Goal: Transaction & Acquisition: Subscribe to service/newsletter

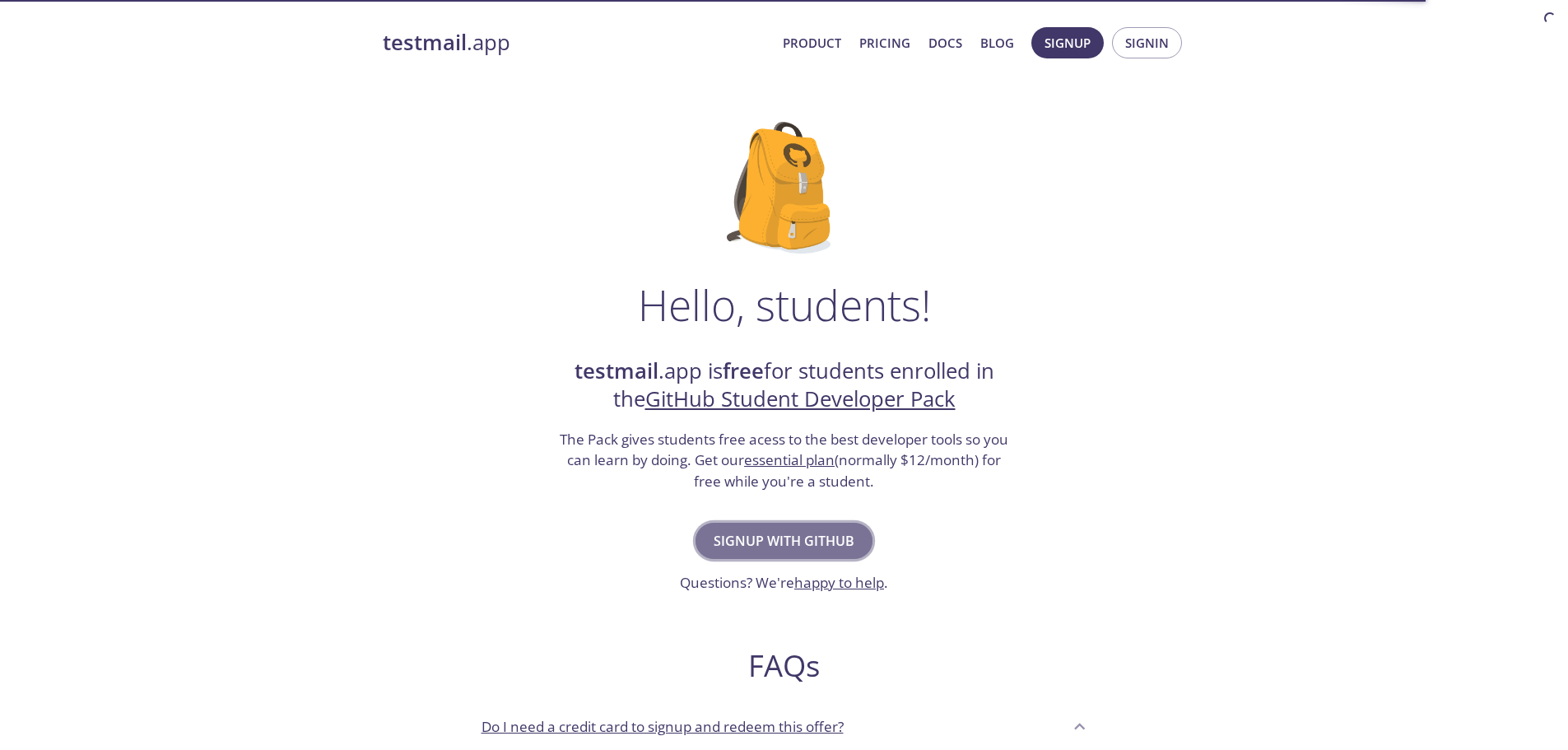
drag, startPoint x: 0, startPoint y: 0, endPoint x: 783, endPoint y: 530, distance: 945.5
click at [783, 530] on span "Signup with GitHub" at bounding box center [784, 541] width 141 height 23
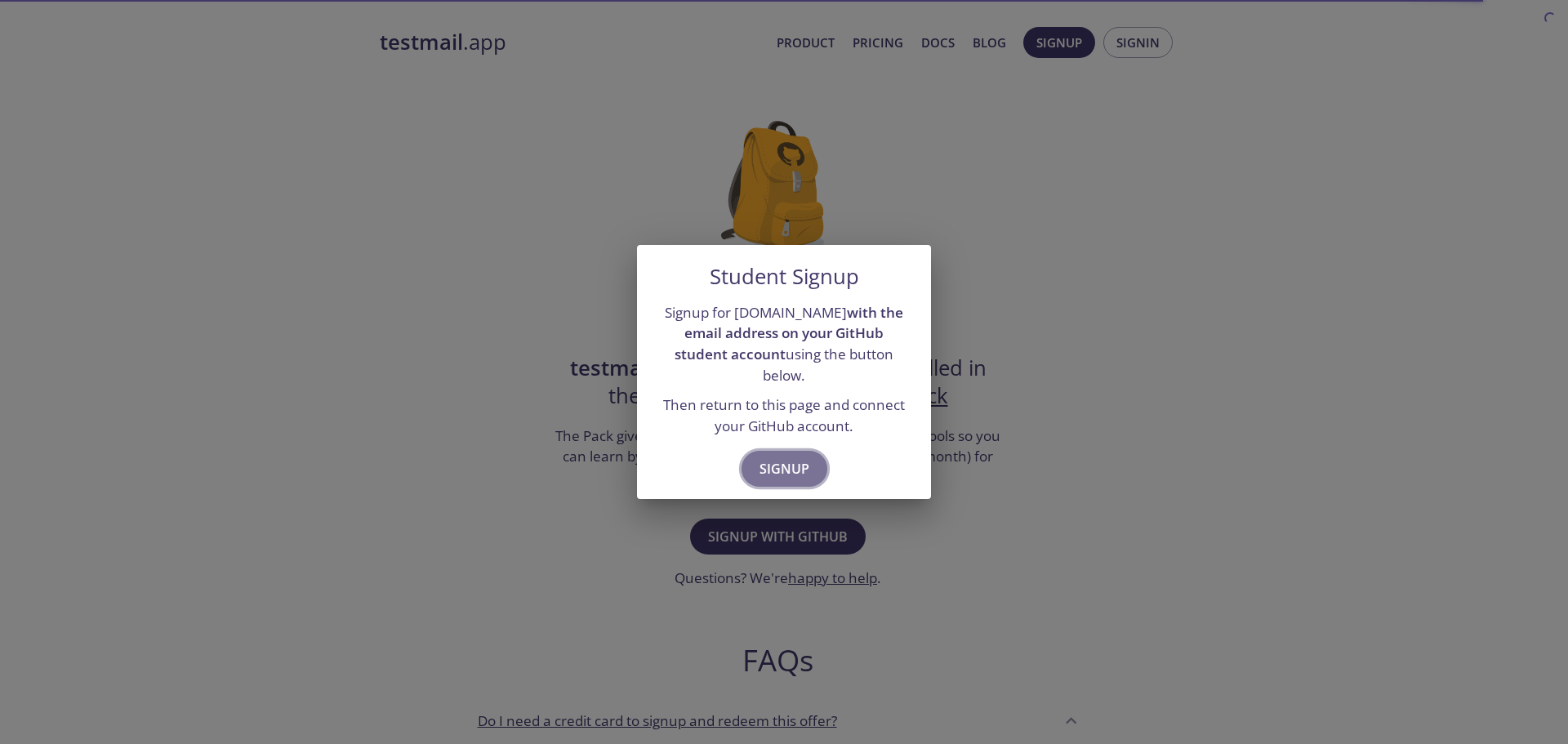
click at [782, 458] on span "Signup" at bounding box center [784, 469] width 50 height 23
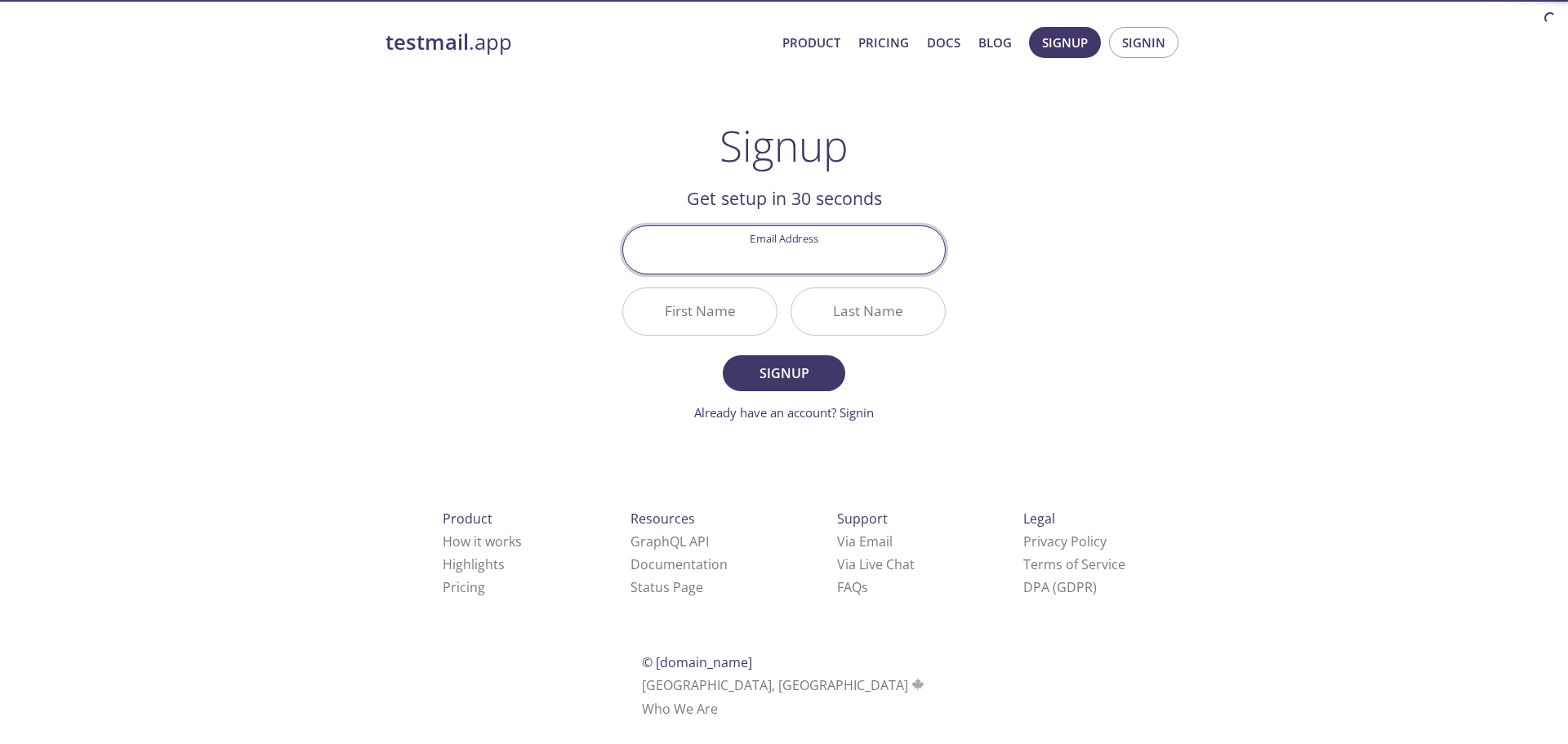
click at [803, 248] on input "Email Address" at bounding box center [784, 249] width 322 height 46
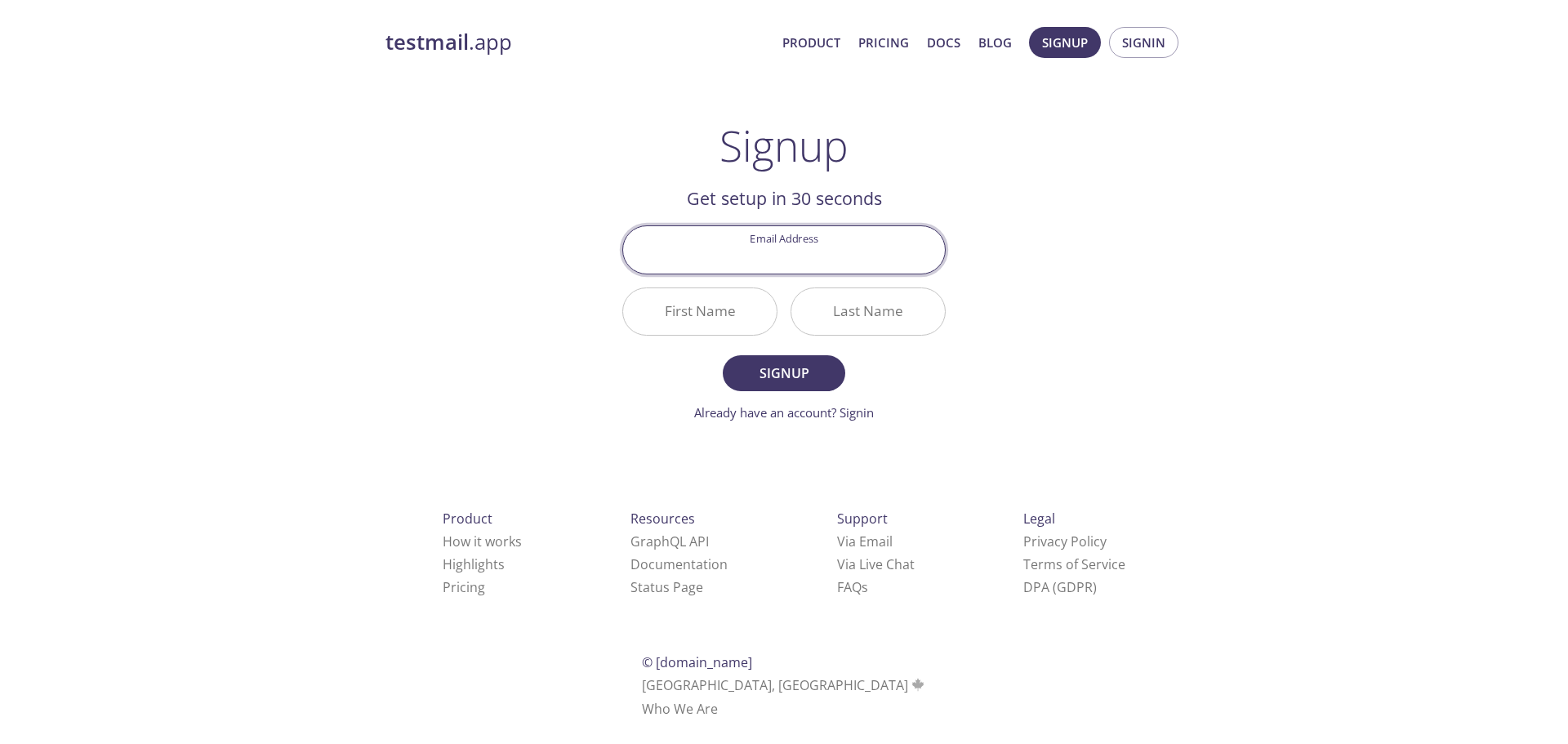
type input "[EMAIL_ADDRESS][DOMAIN_NAME]"
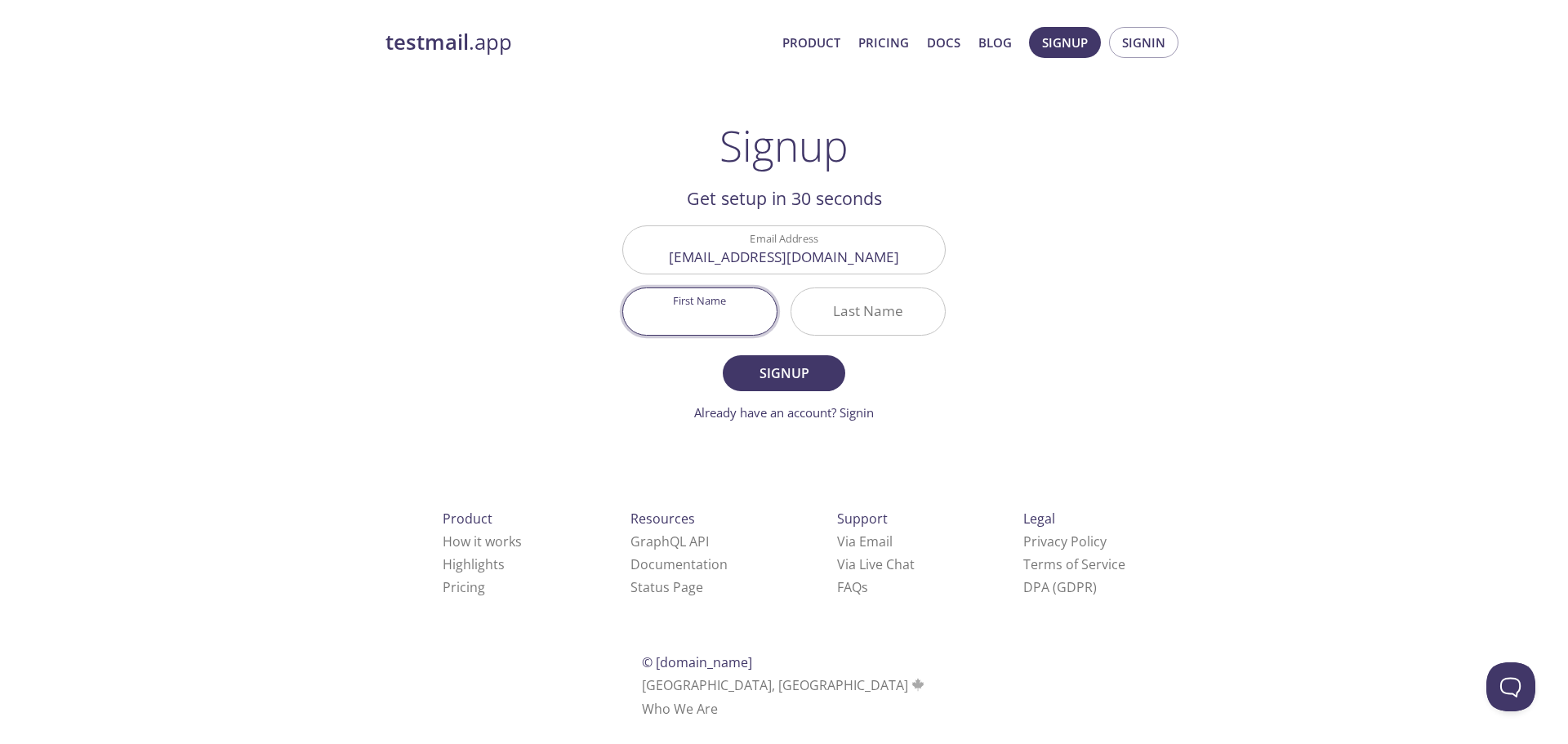
click at [702, 320] on input "First Name" at bounding box center [700, 311] width 154 height 46
type input "Vinay"
click at [858, 304] on input "Last Name" at bounding box center [868, 311] width 154 height 46
type input "[PERSON_NAME]"
click at [795, 371] on span "Signup" at bounding box center [784, 373] width 87 height 23
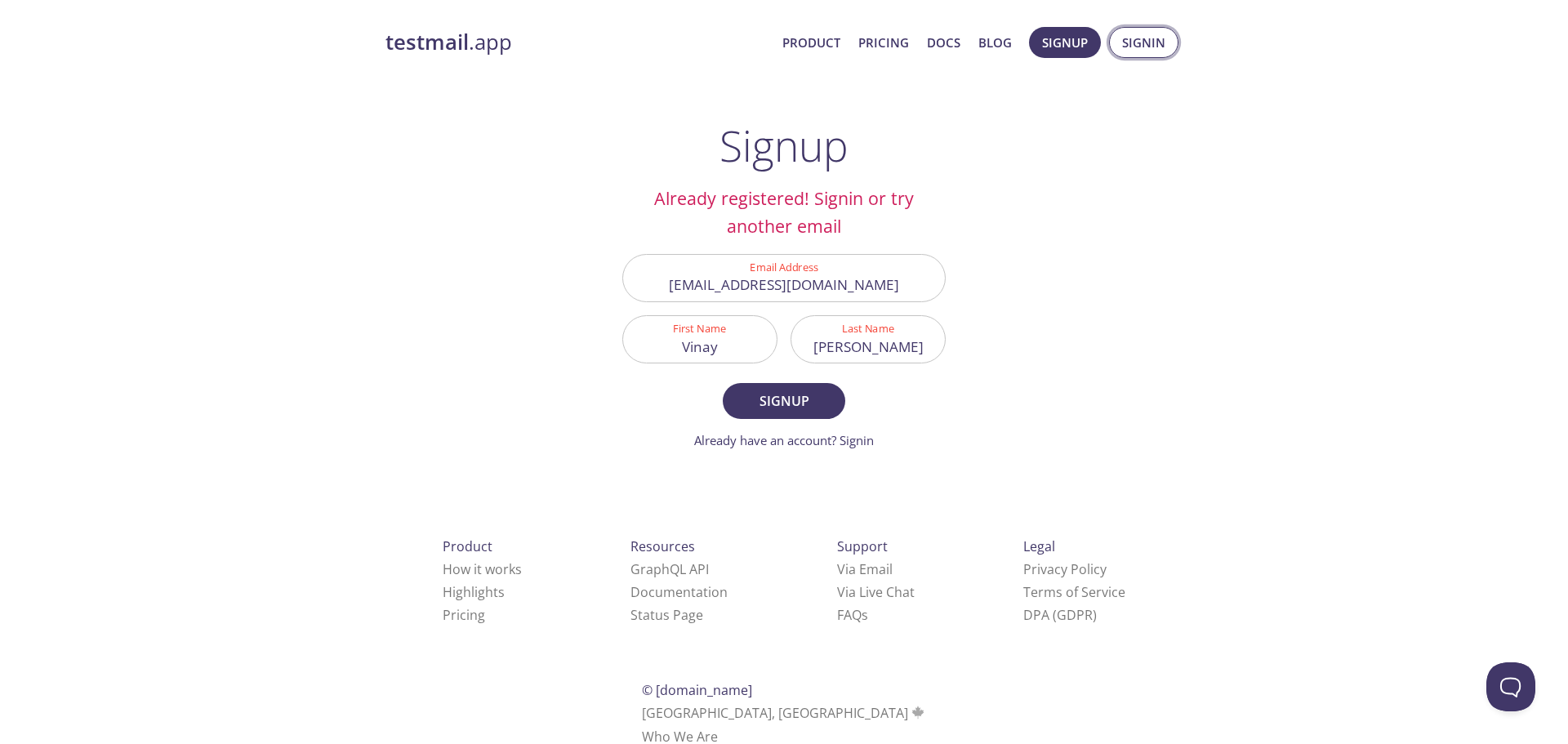
click at [1154, 33] on span "Signin" at bounding box center [1144, 42] width 43 height 22
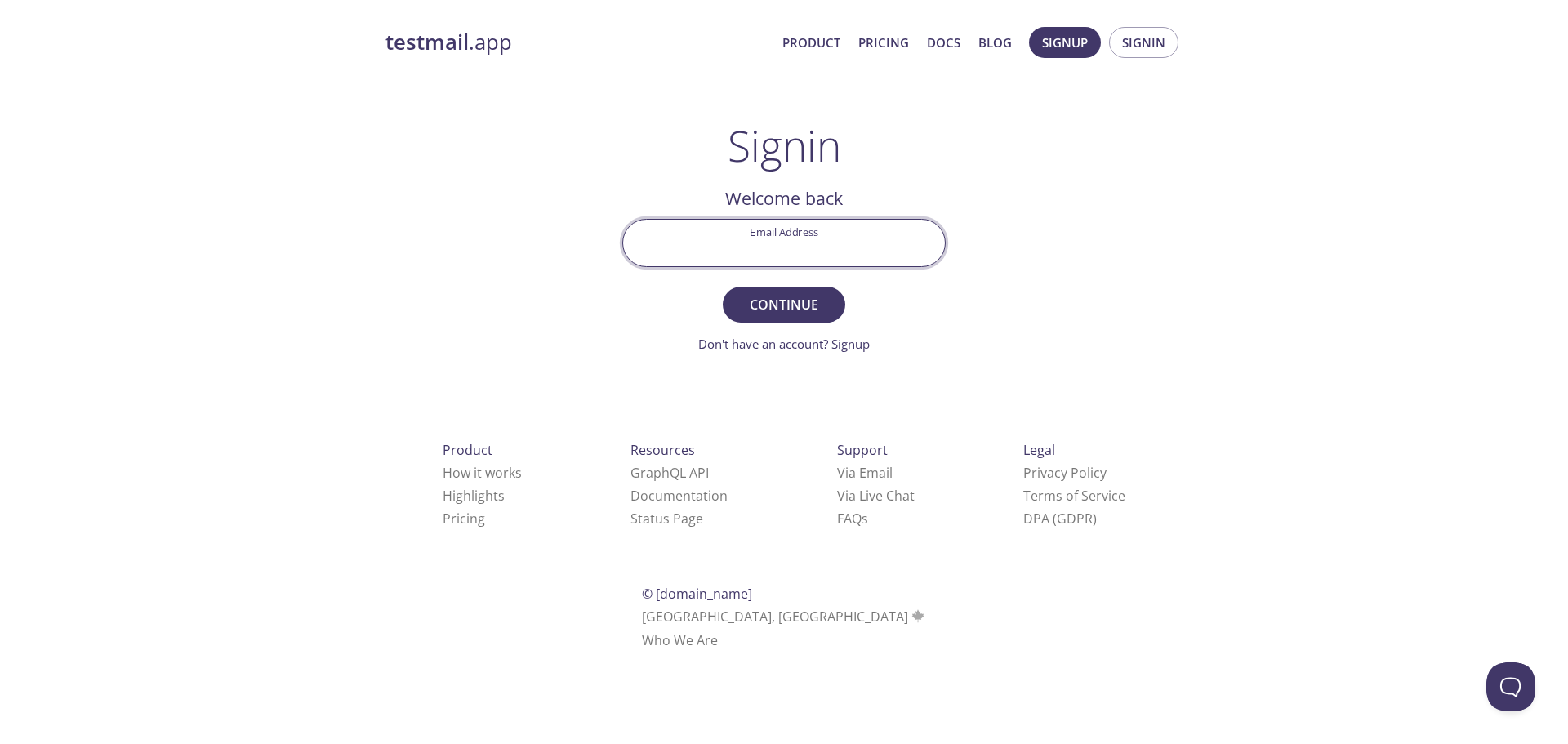
click at [802, 262] on input "Email Address" at bounding box center [784, 242] width 322 height 46
type input "[EMAIL_ADDRESS][DOMAIN_NAME]"
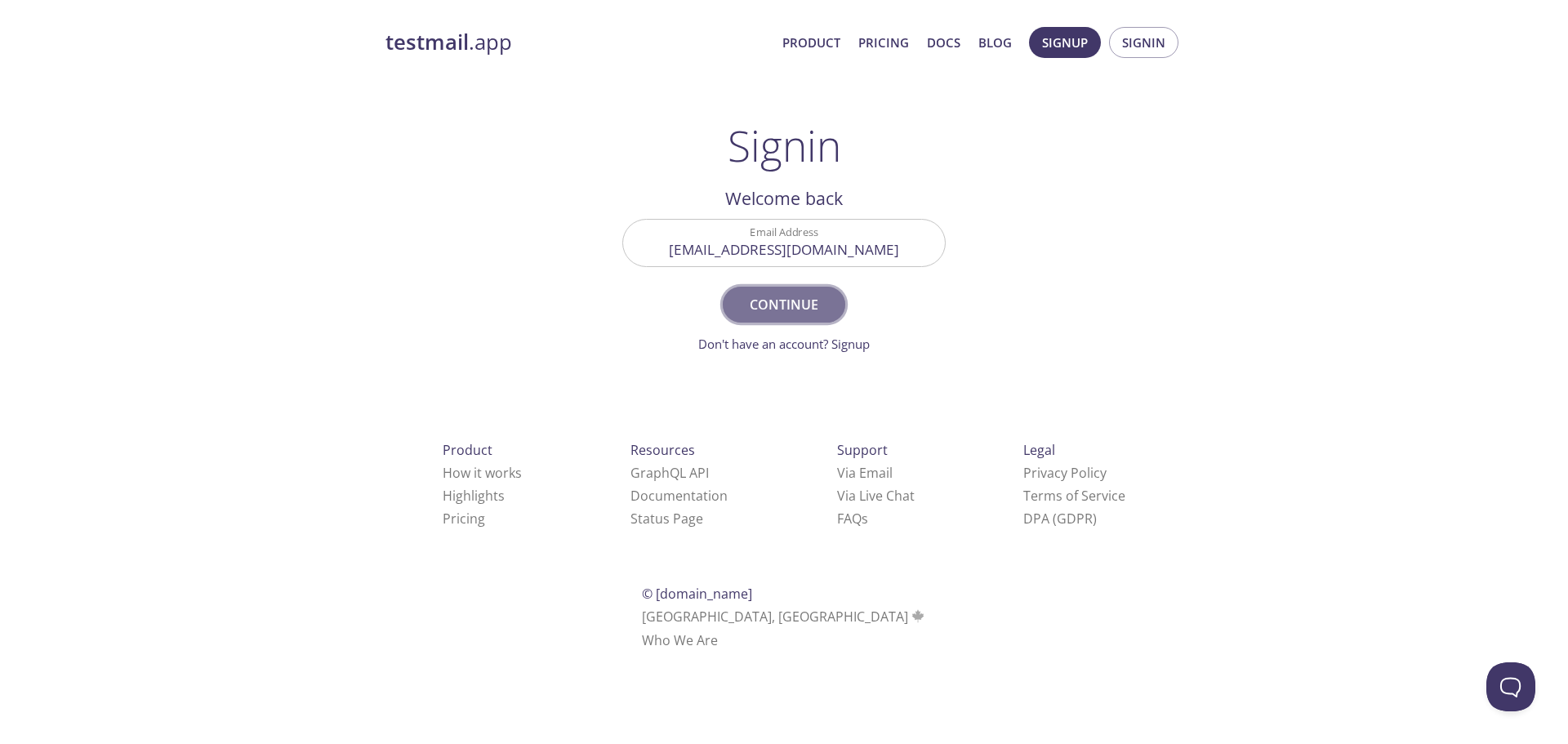
click at [779, 309] on span "Continue" at bounding box center [784, 305] width 87 height 23
click at [770, 228] on input "Signin Security Code" at bounding box center [784, 242] width 322 height 46
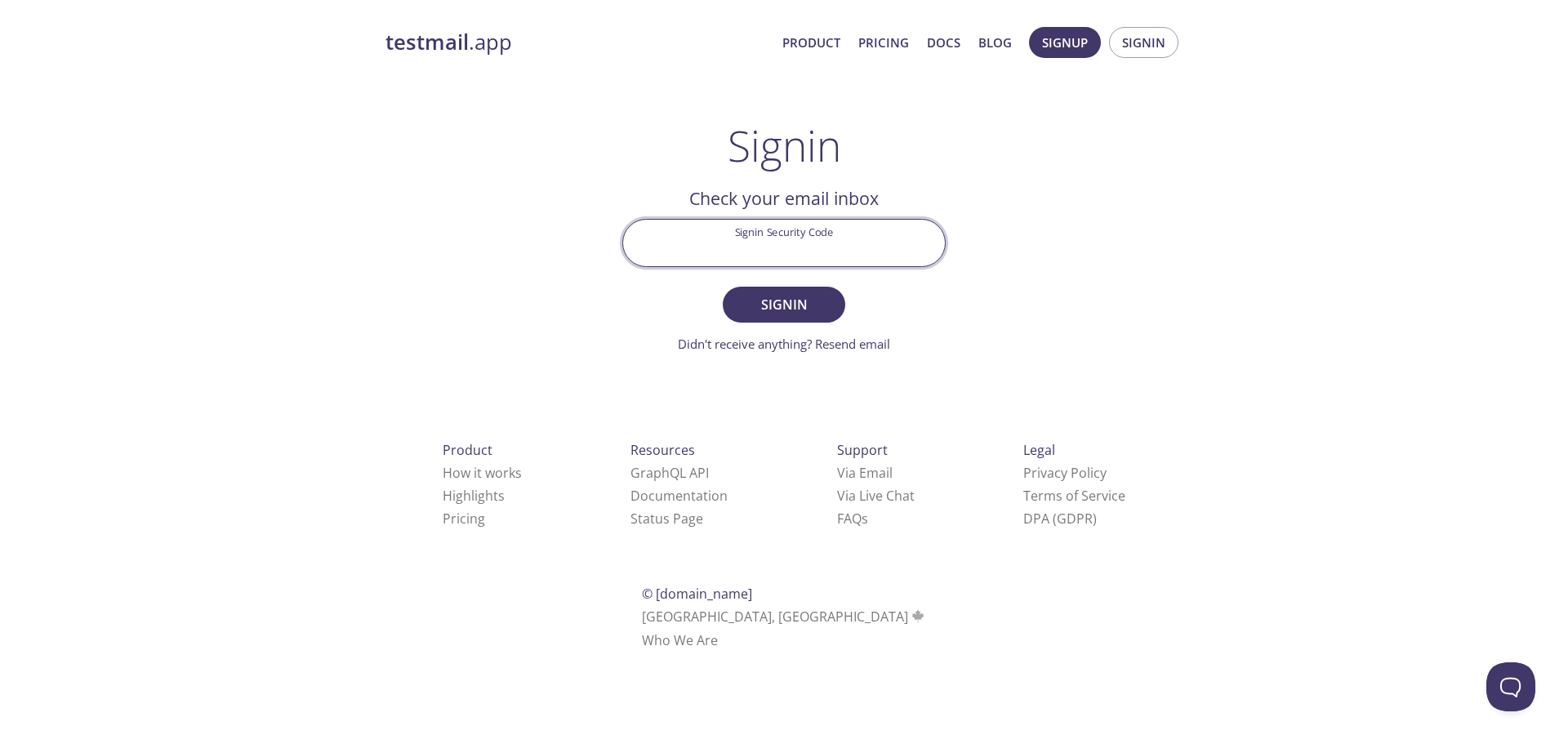
click at [777, 243] on input "Signin Security Code" at bounding box center [784, 242] width 322 height 46
paste input "H5M5E6F"
type input "H5M5E6F"
click at [822, 292] on button "Signin" at bounding box center [784, 304] width 122 height 36
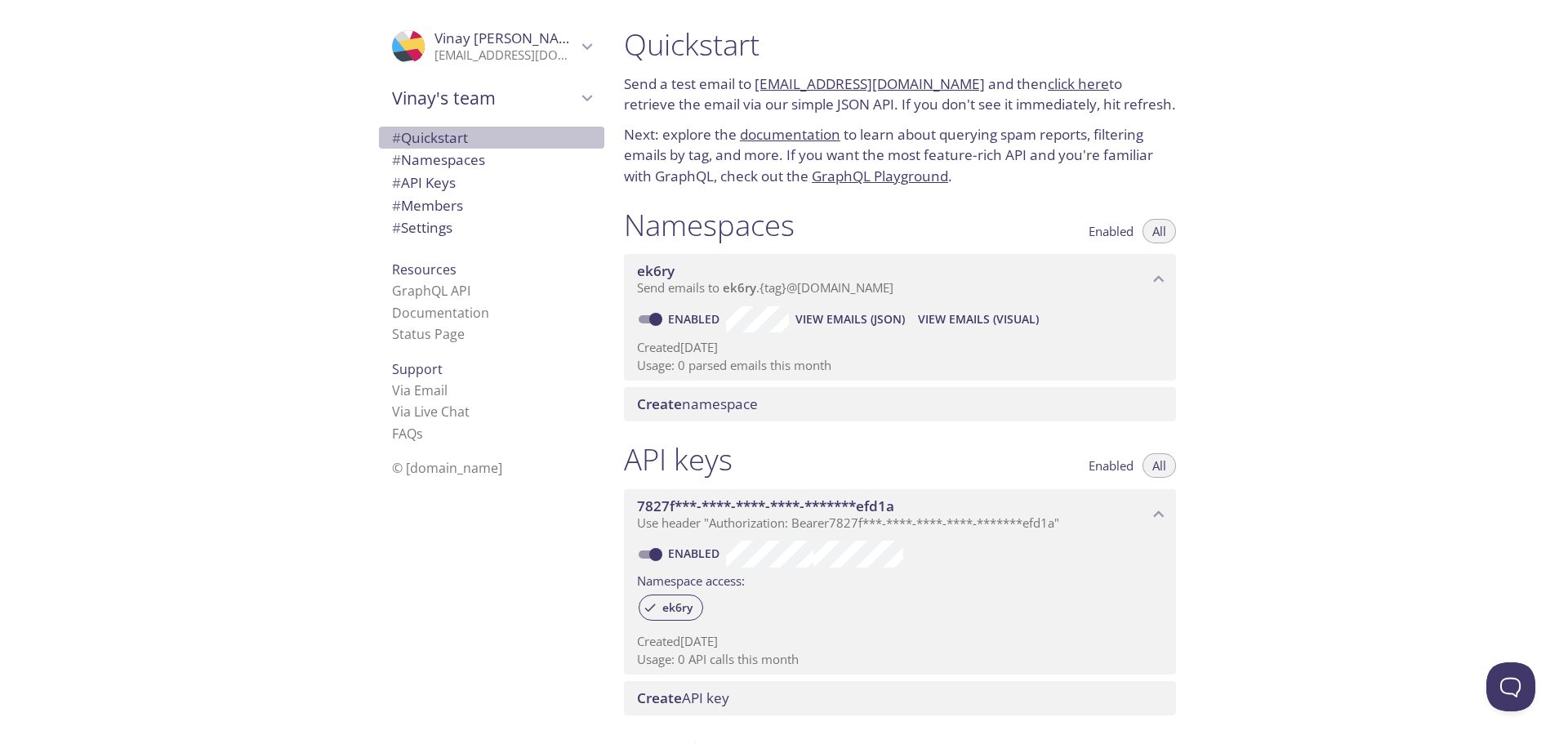
click at [434, 135] on span "# Quickstart" at bounding box center [430, 137] width 76 height 19
click at [443, 156] on span "# Namespaces" at bounding box center [439, 160] width 93 height 19
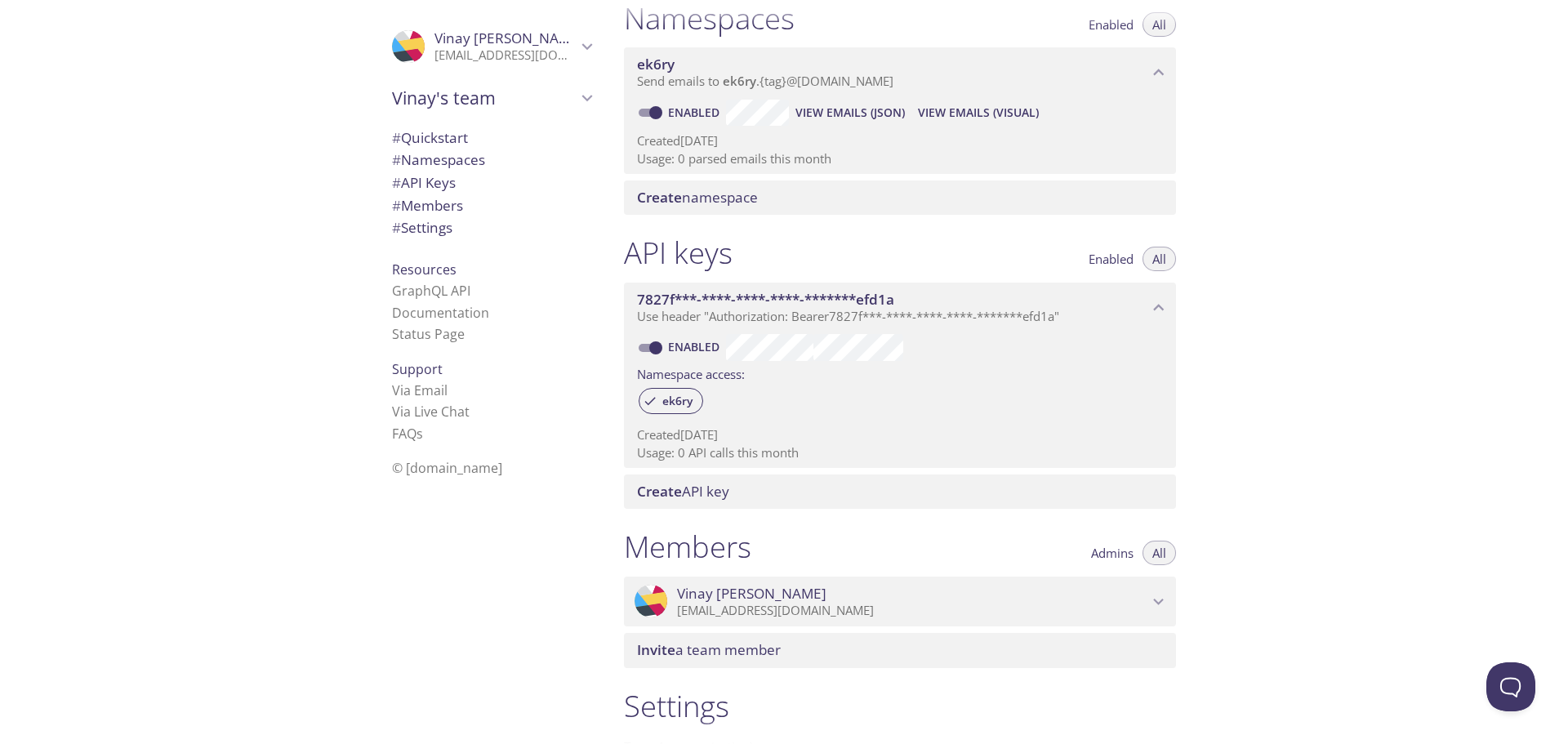
scroll to position [417, 0]
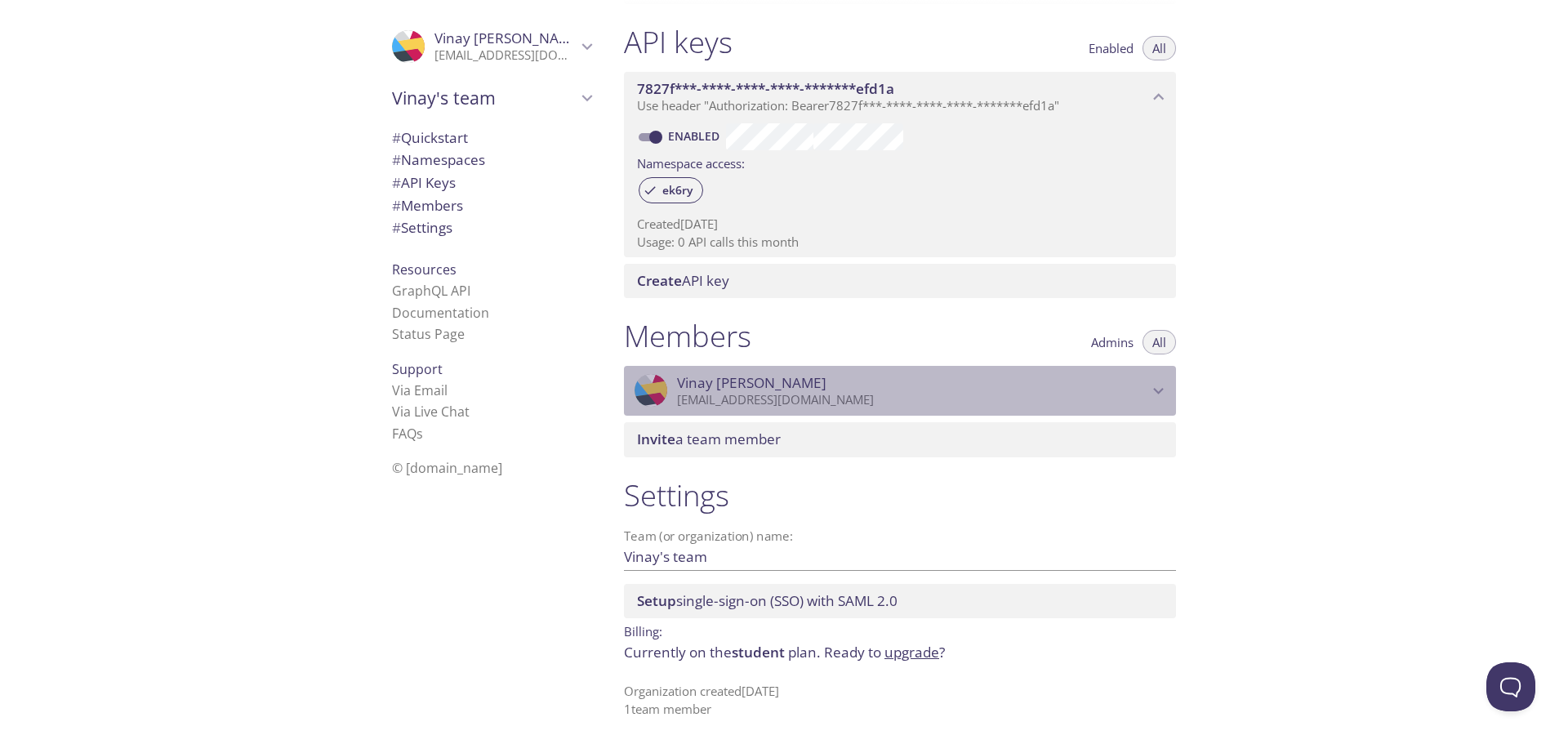
click at [879, 394] on p "[EMAIL_ADDRESS][DOMAIN_NAME]" at bounding box center [912, 401] width 471 height 17
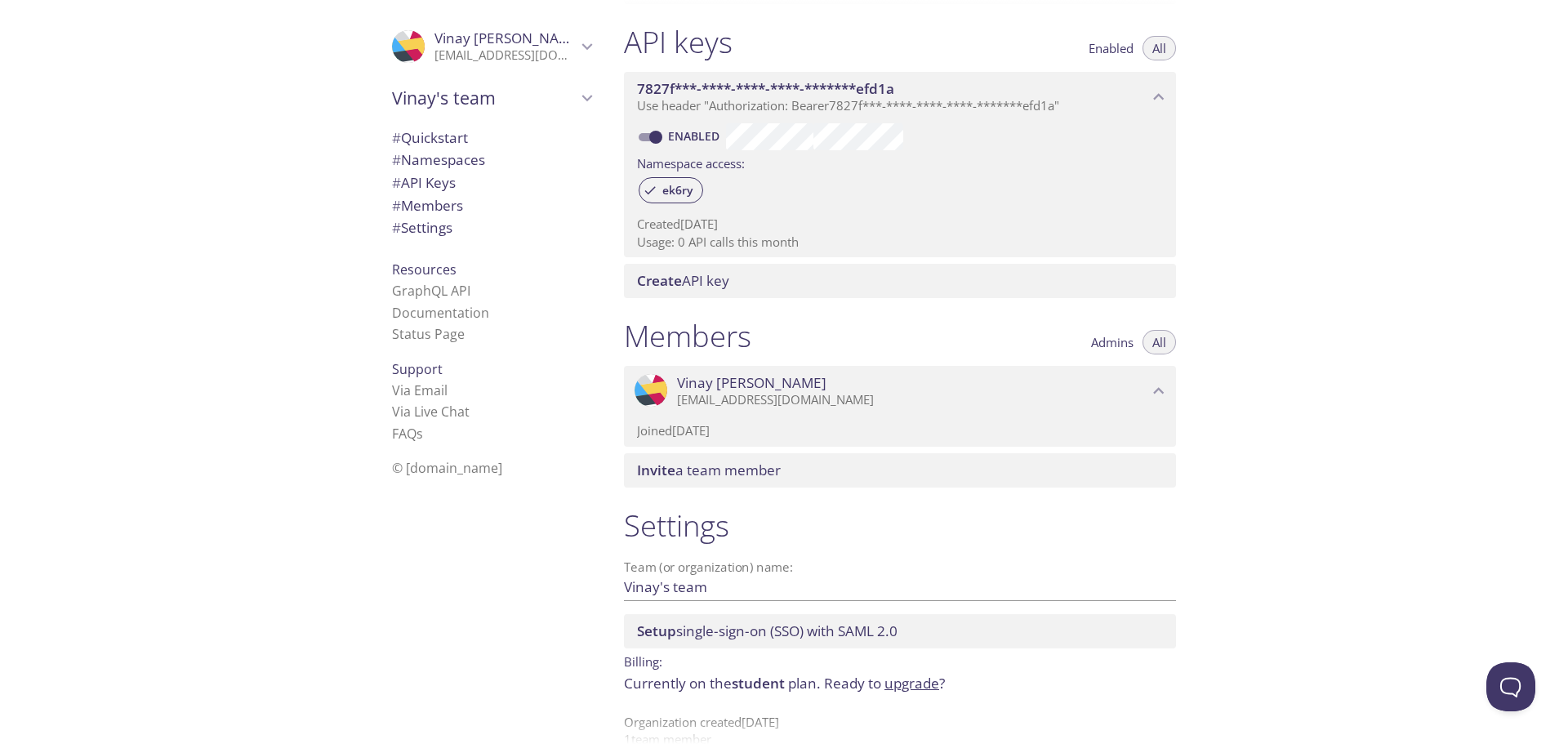
click at [879, 394] on p "[EMAIL_ADDRESS][DOMAIN_NAME]" at bounding box center [912, 401] width 471 height 17
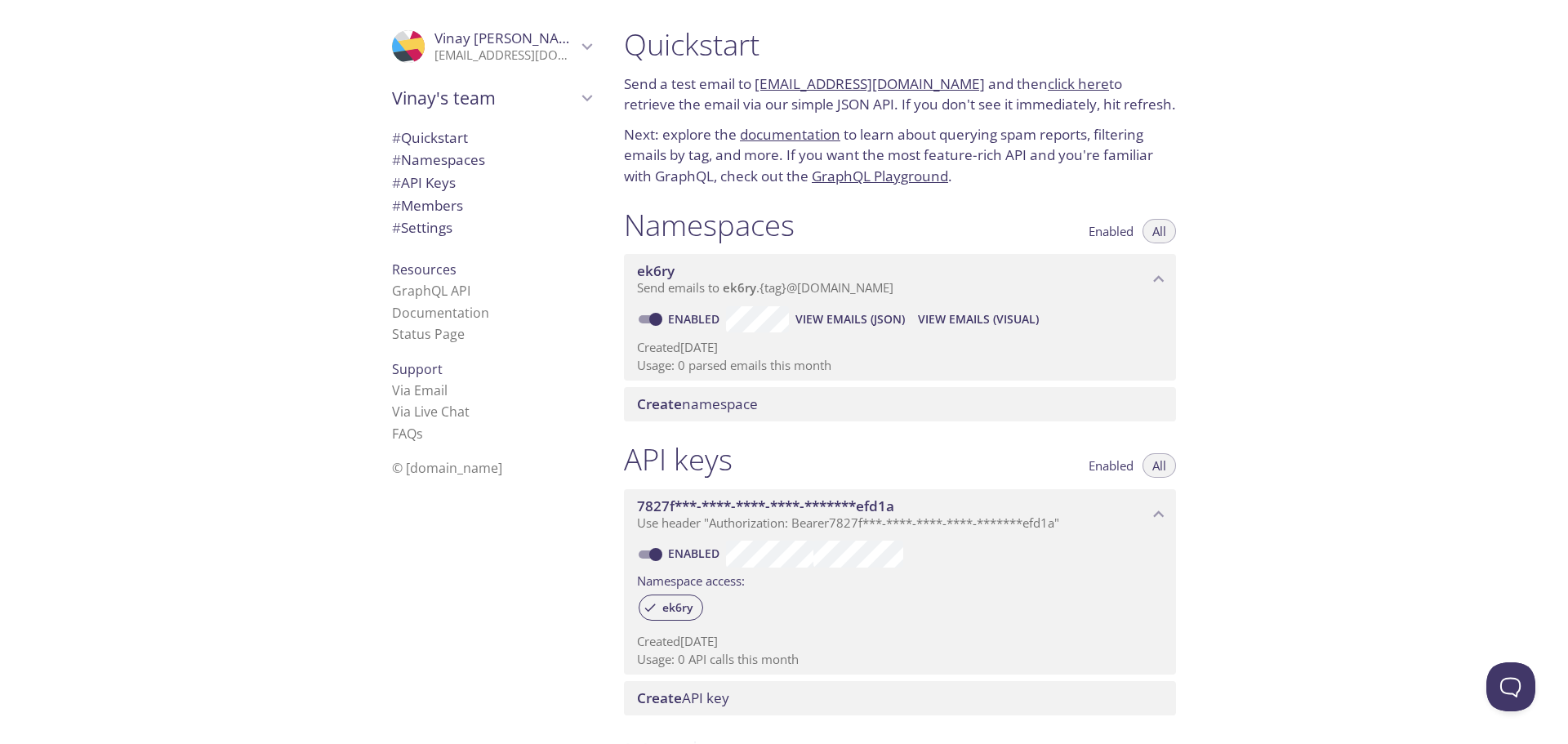
scroll to position [2, 0]
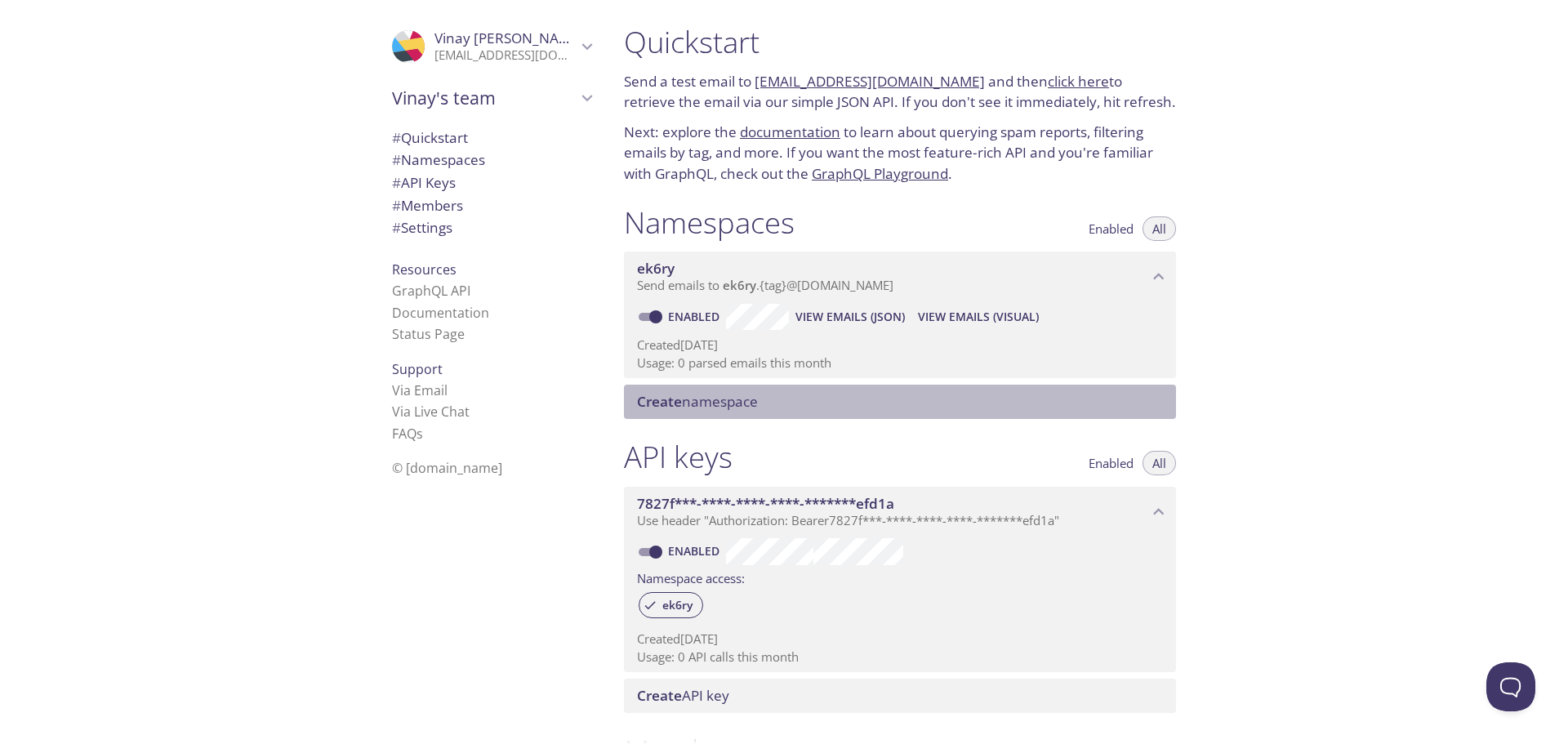
click at [813, 404] on span "Create namespace" at bounding box center [903, 402] width 532 height 18
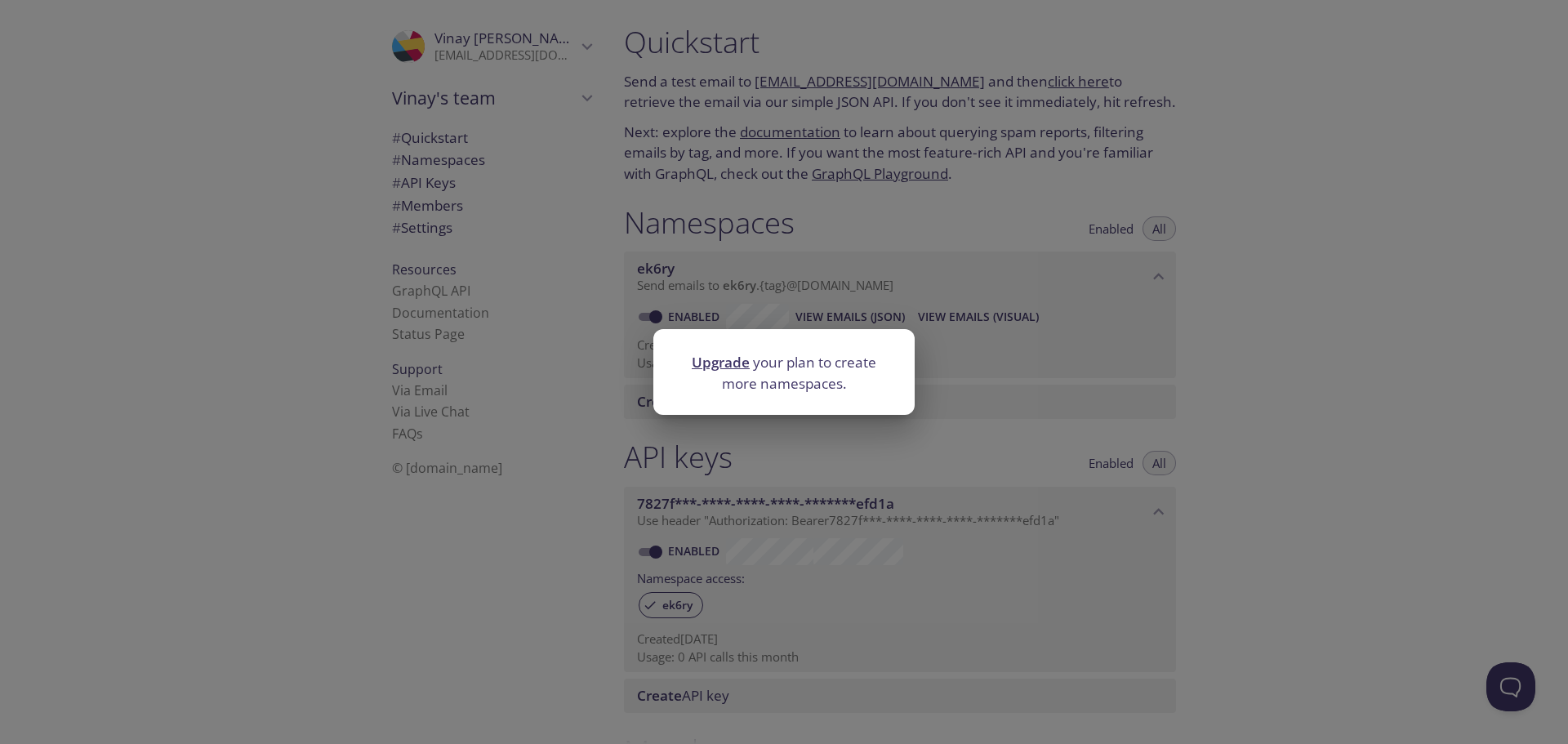
click at [844, 445] on div "Upgrade your plan to create more namespaces." at bounding box center [784, 372] width 1568 height 744
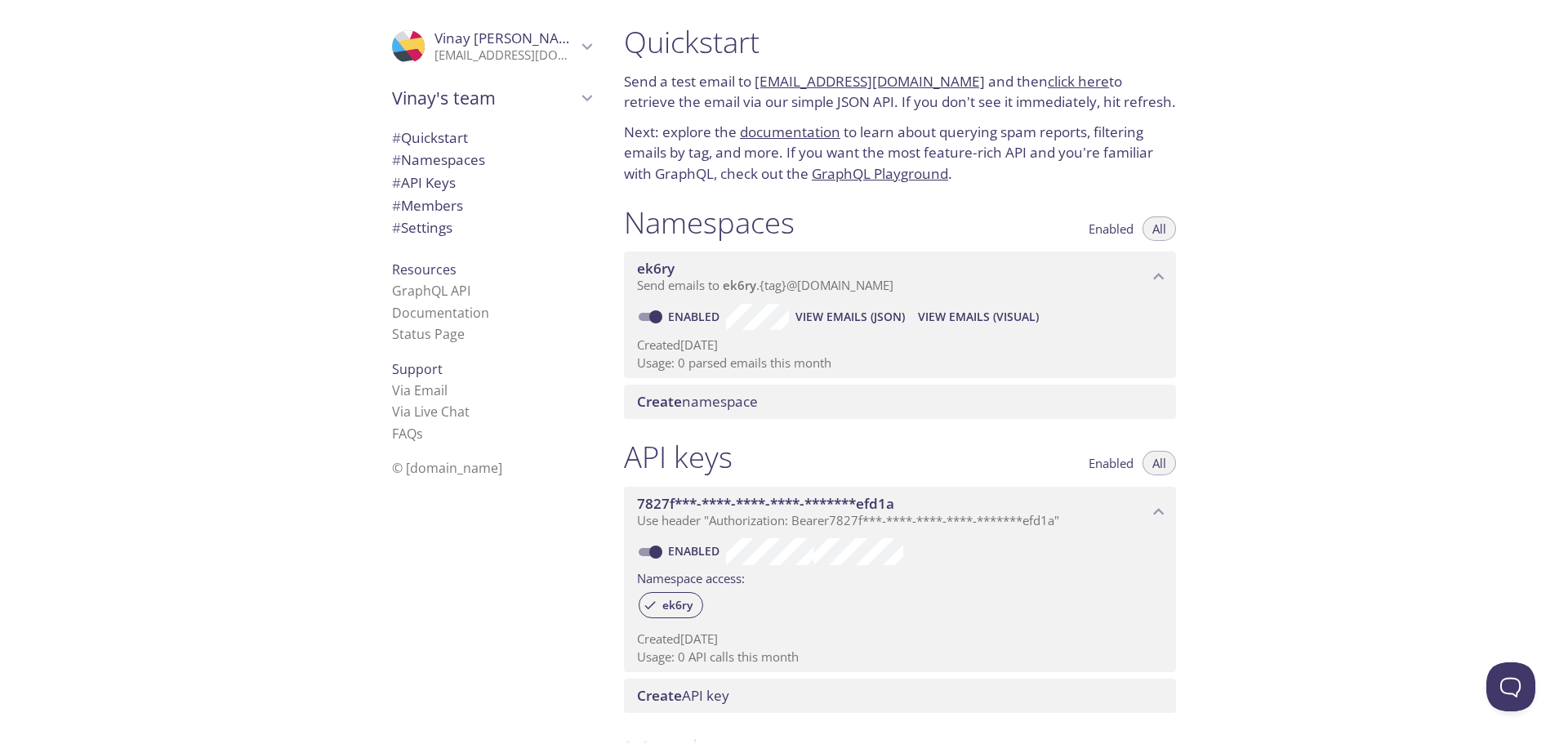
scroll to position [0, 0]
click at [841, 79] on link "ek6ry.test@inbox.testmail.app" at bounding box center [870, 84] width 230 height 19
